Goal: Book appointment/travel/reservation

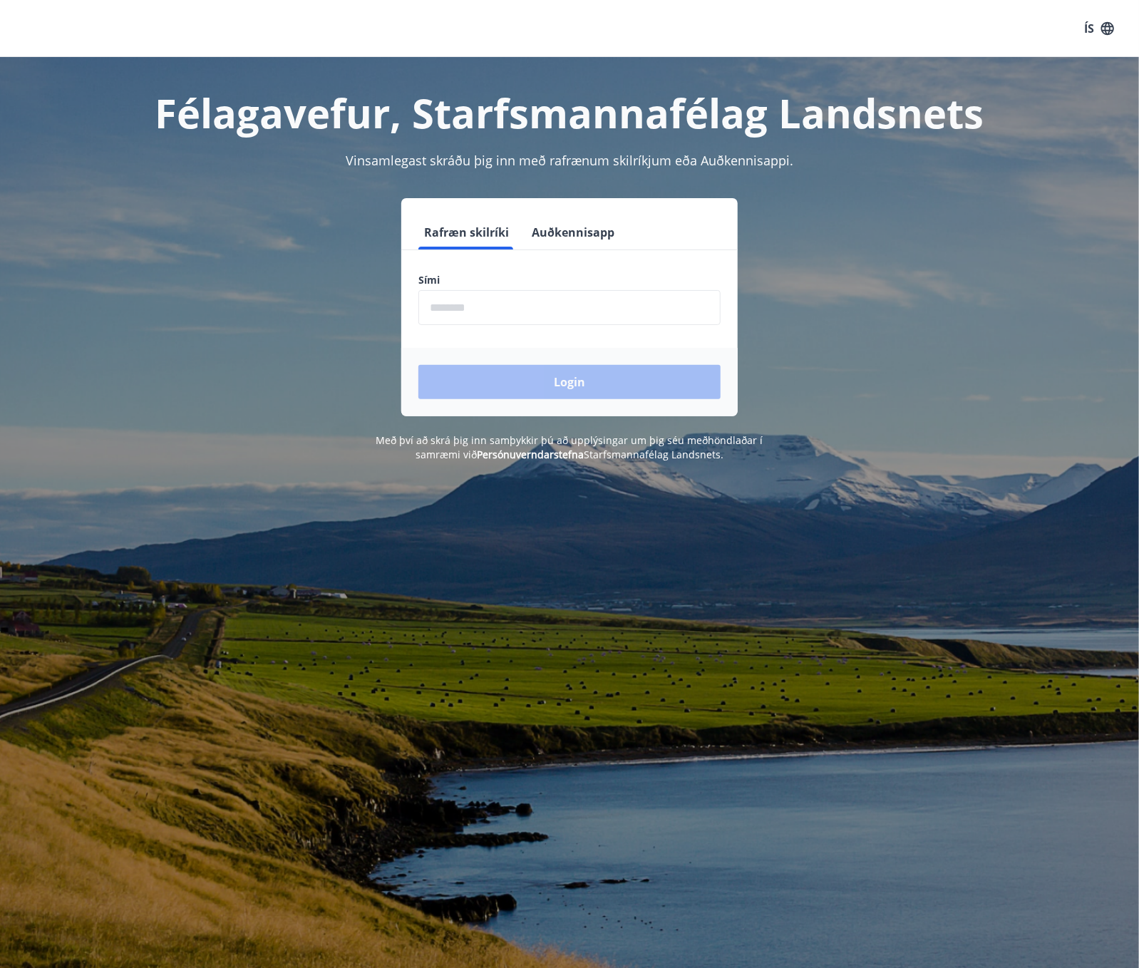
click at [522, 319] on input "phone" at bounding box center [569, 307] width 302 height 35
click at [553, 399] on div "Login" at bounding box center [569, 382] width 336 height 68
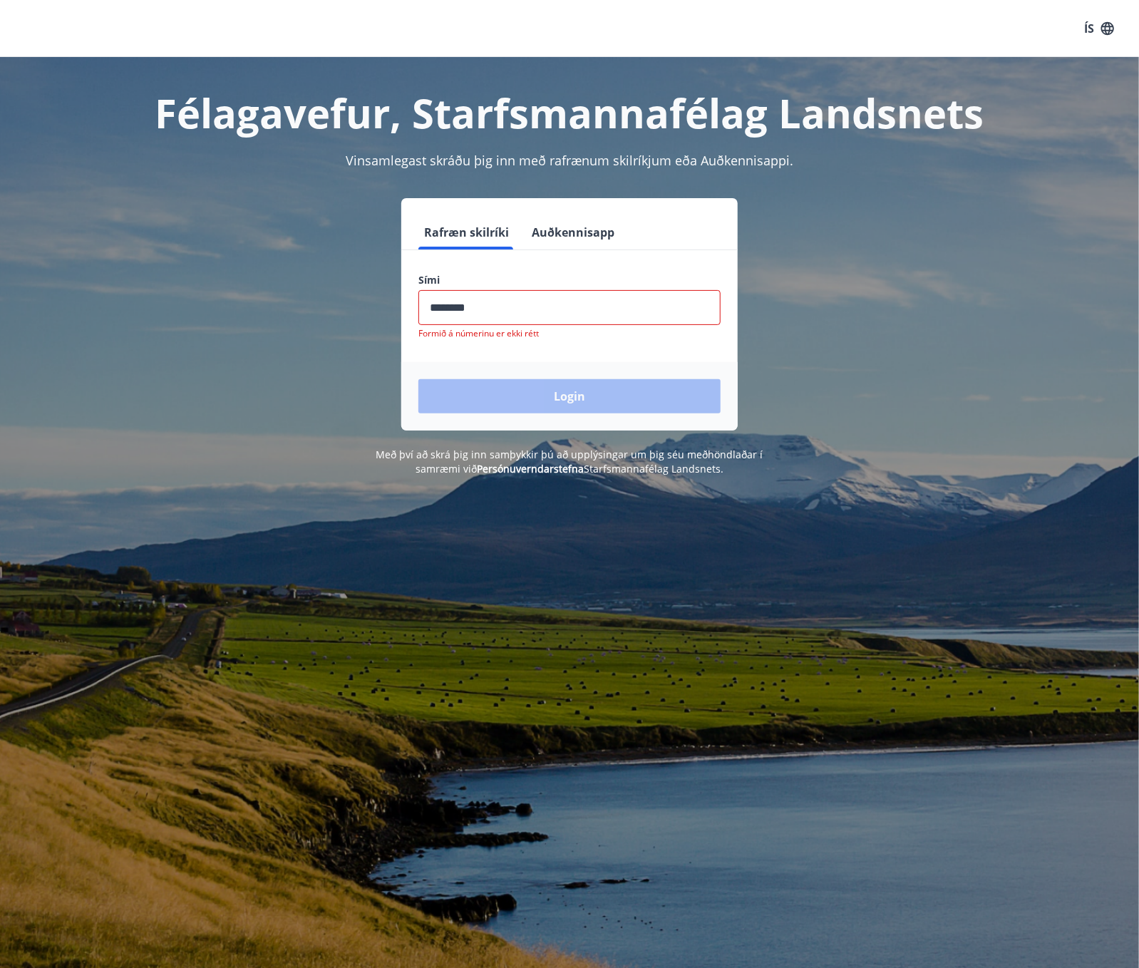
click at [503, 316] on input "phone" at bounding box center [569, 307] width 302 height 35
type input "********"
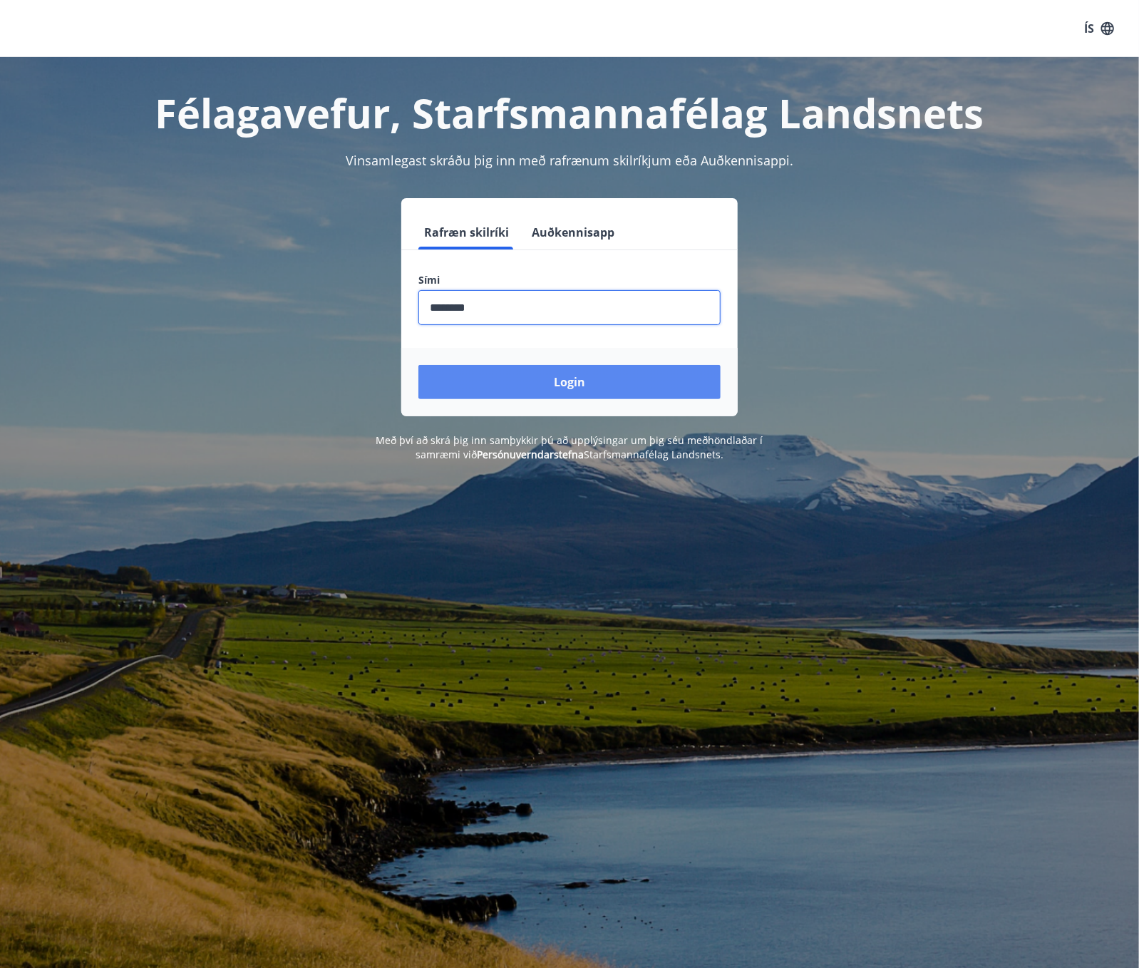
click at [596, 378] on button "Login" at bounding box center [569, 382] width 302 height 34
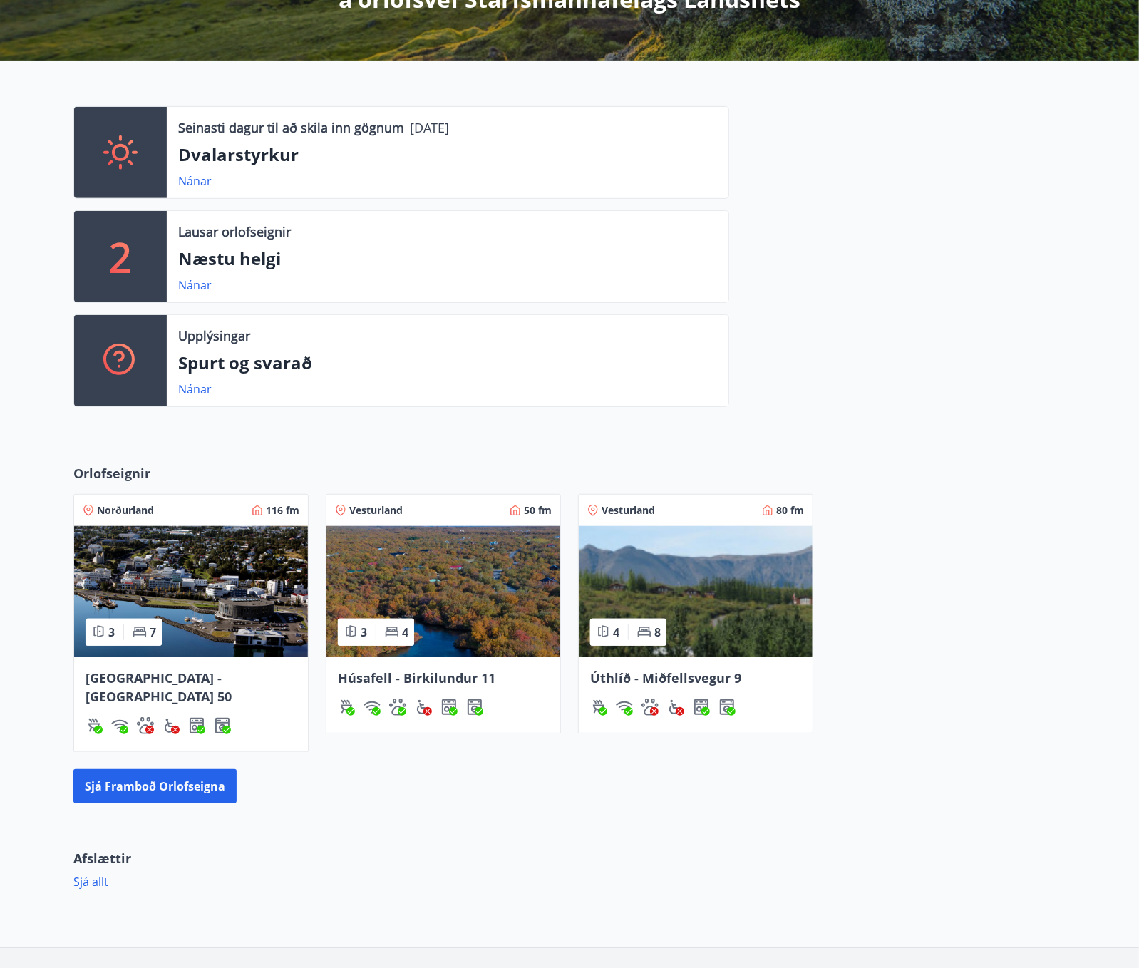
scroll to position [375, 0]
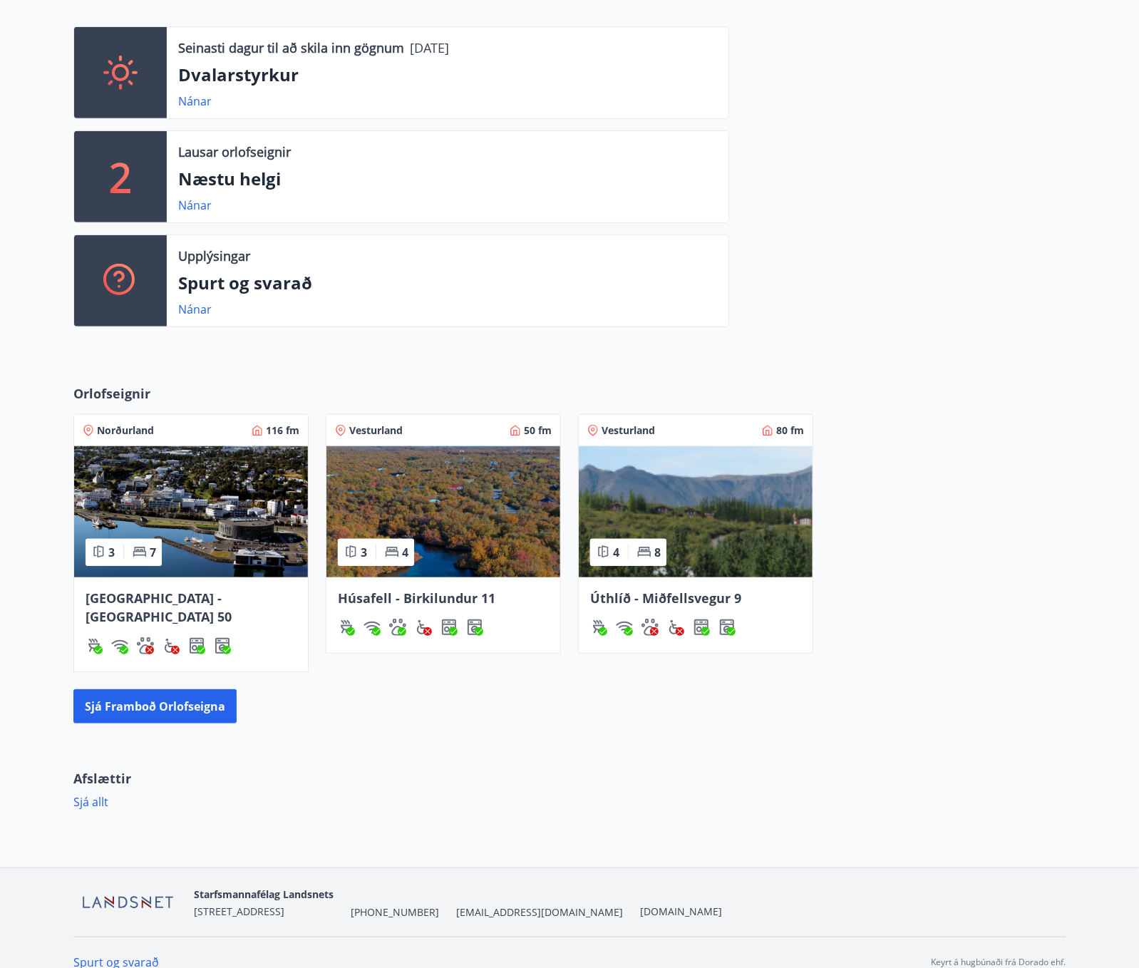
click at [639, 596] on span "Úthlíð - Miðfellsvegur 9" at bounding box center [665, 597] width 151 height 17
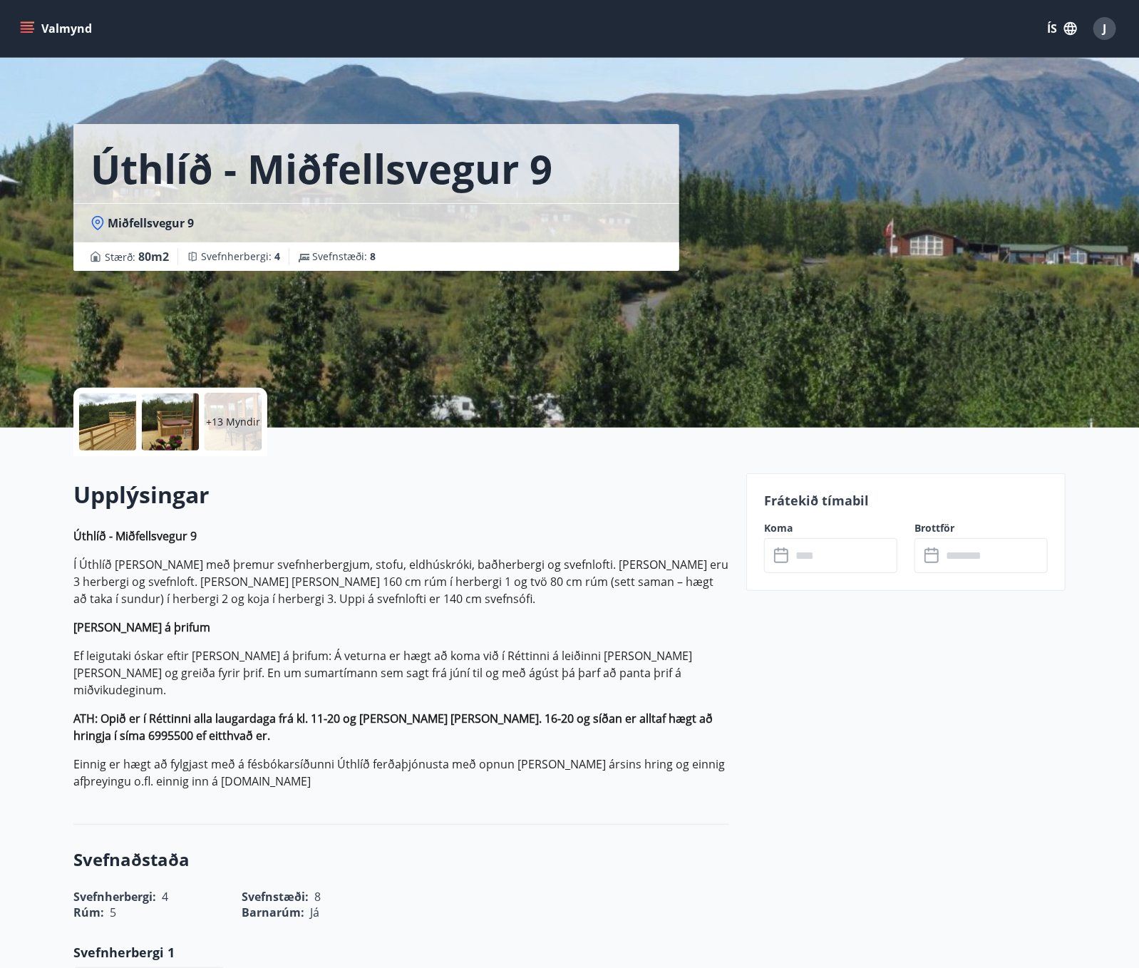
click at [792, 564] on input "text" at bounding box center [844, 555] width 106 height 35
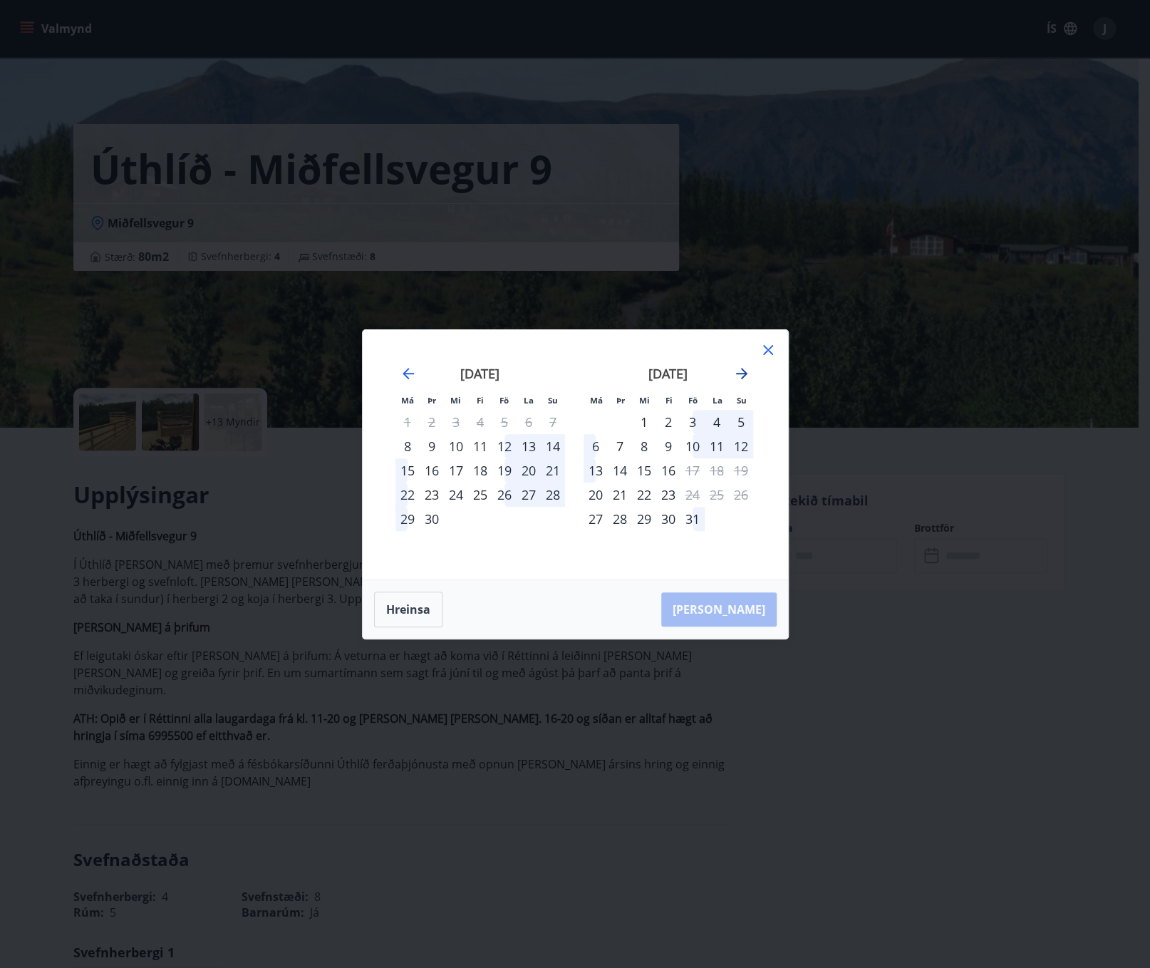
click at [746, 377] on icon "Move forward to switch to the next month." at bounding box center [741, 373] width 17 height 17
click at [510, 422] on div "5" at bounding box center [505, 422] width 24 height 24
click at [556, 423] on div "7" at bounding box center [553, 422] width 24 height 24
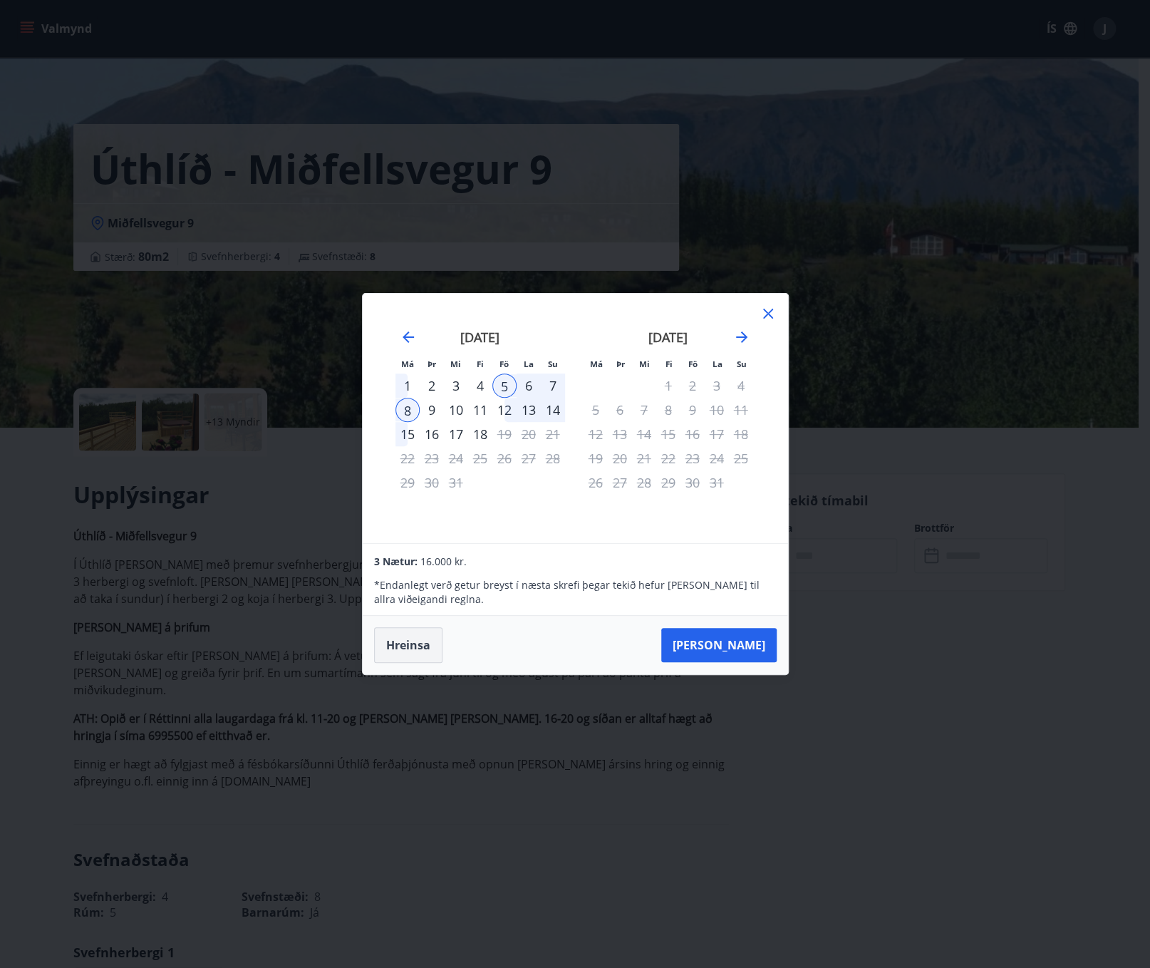
click at [418, 637] on button "Hreinsa" at bounding box center [408, 645] width 68 height 36
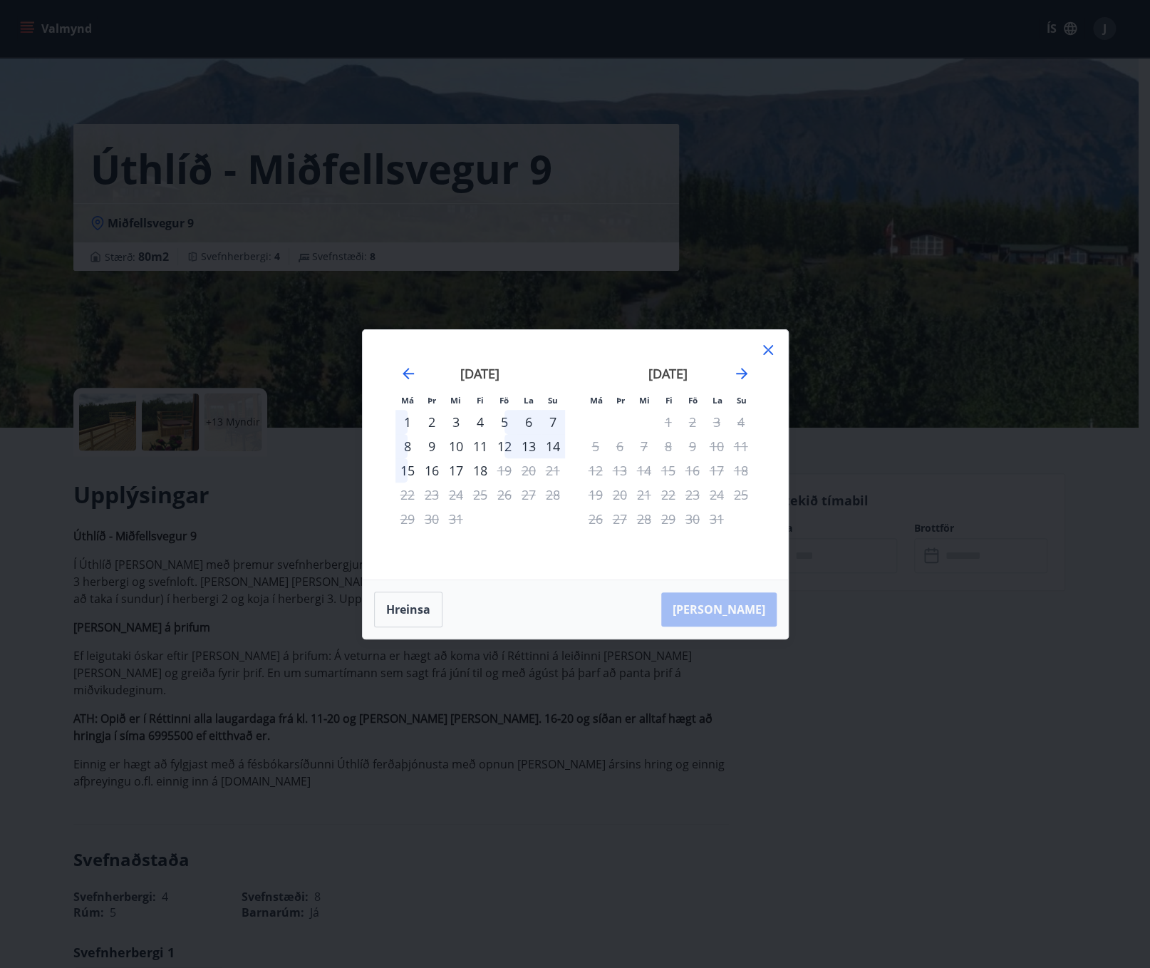
click at [763, 347] on icon at bounding box center [768, 349] width 17 height 17
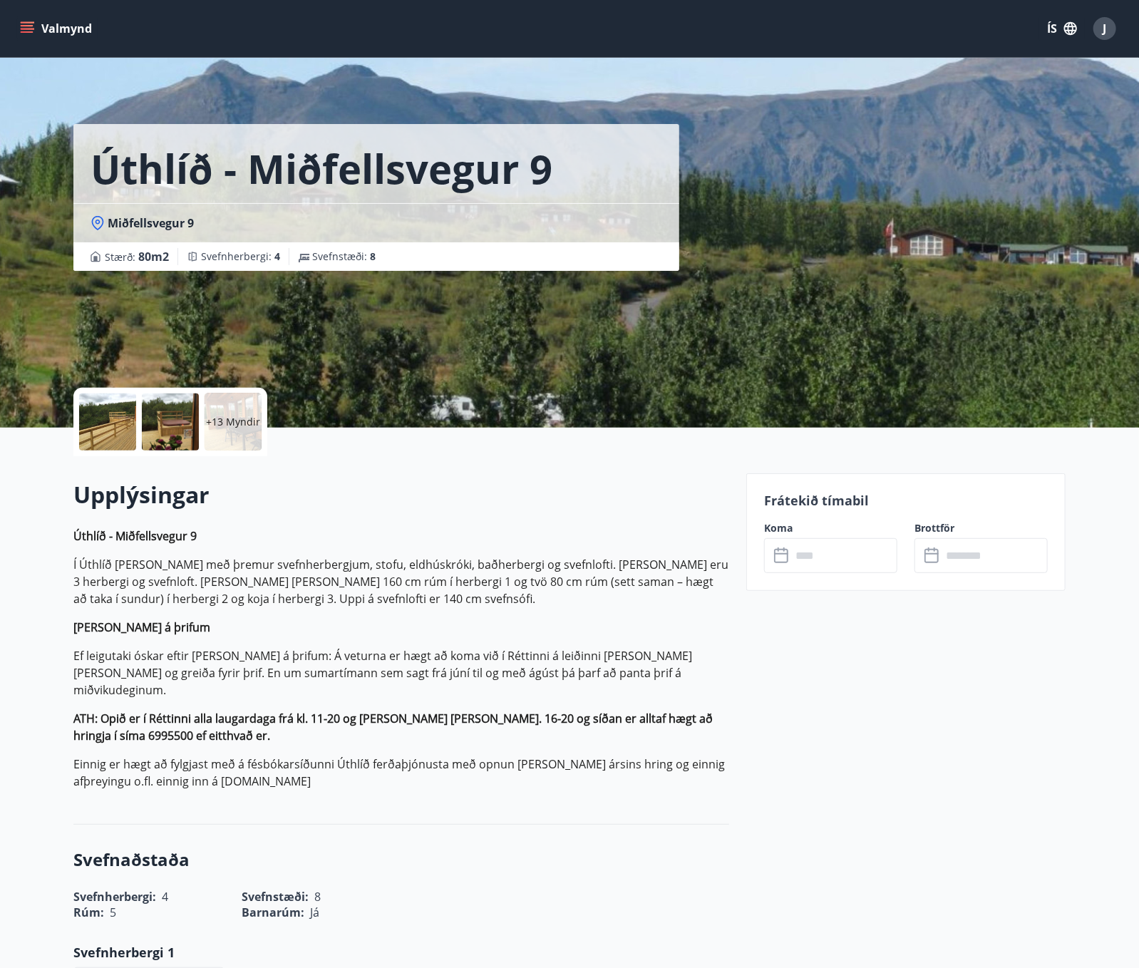
drag, startPoint x: 555, startPoint y: 369, endPoint x: 500, endPoint y: 291, distance: 94.7
click at [553, 365] on div "Úthlíð - Miðfellsvegur 9 Miðfellsvegur 9 Stærð : 80 m2 Svefnherbergi : 4 Svefns…" at bounding box center [403, 214] width 661 height 428
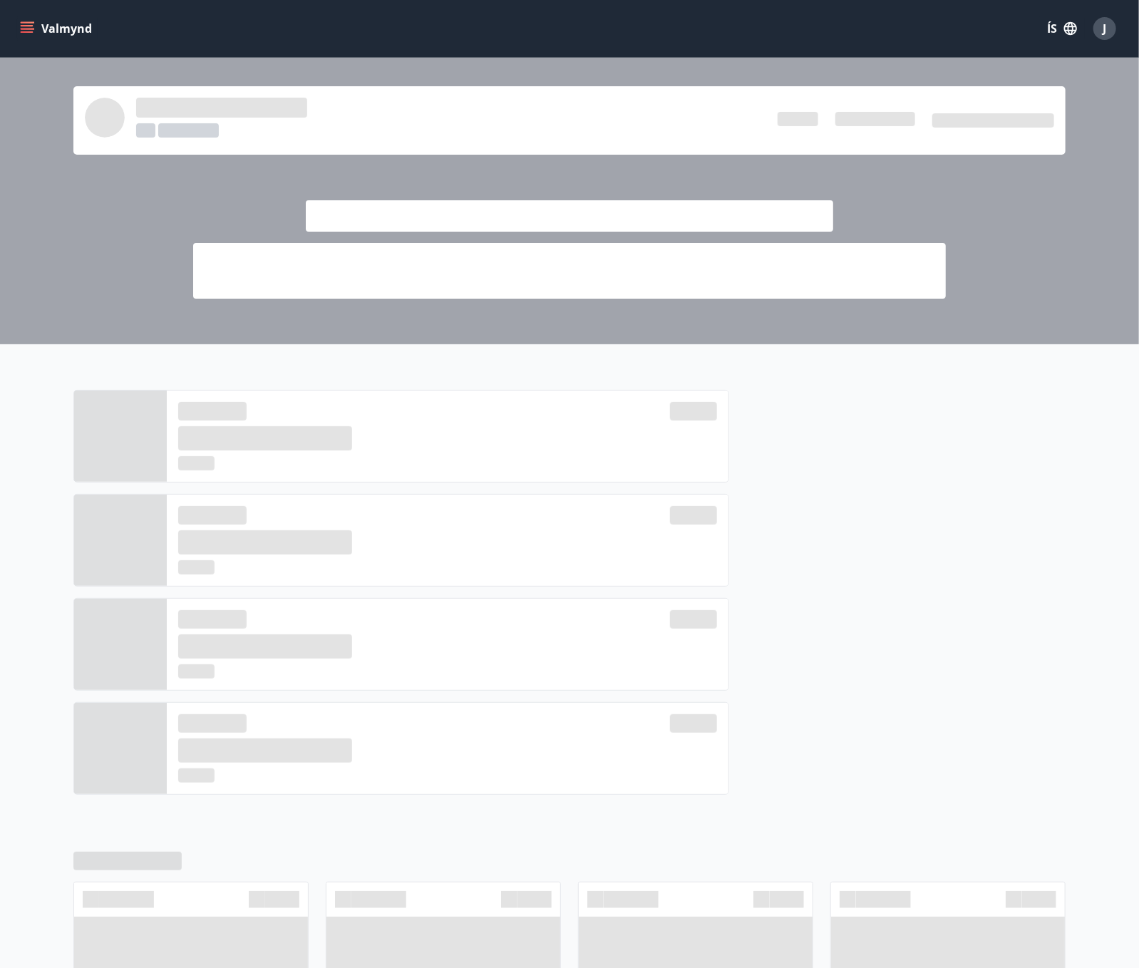
scroll to position [375, 0]
